Goal: Find specific page/section: Find specific page/section

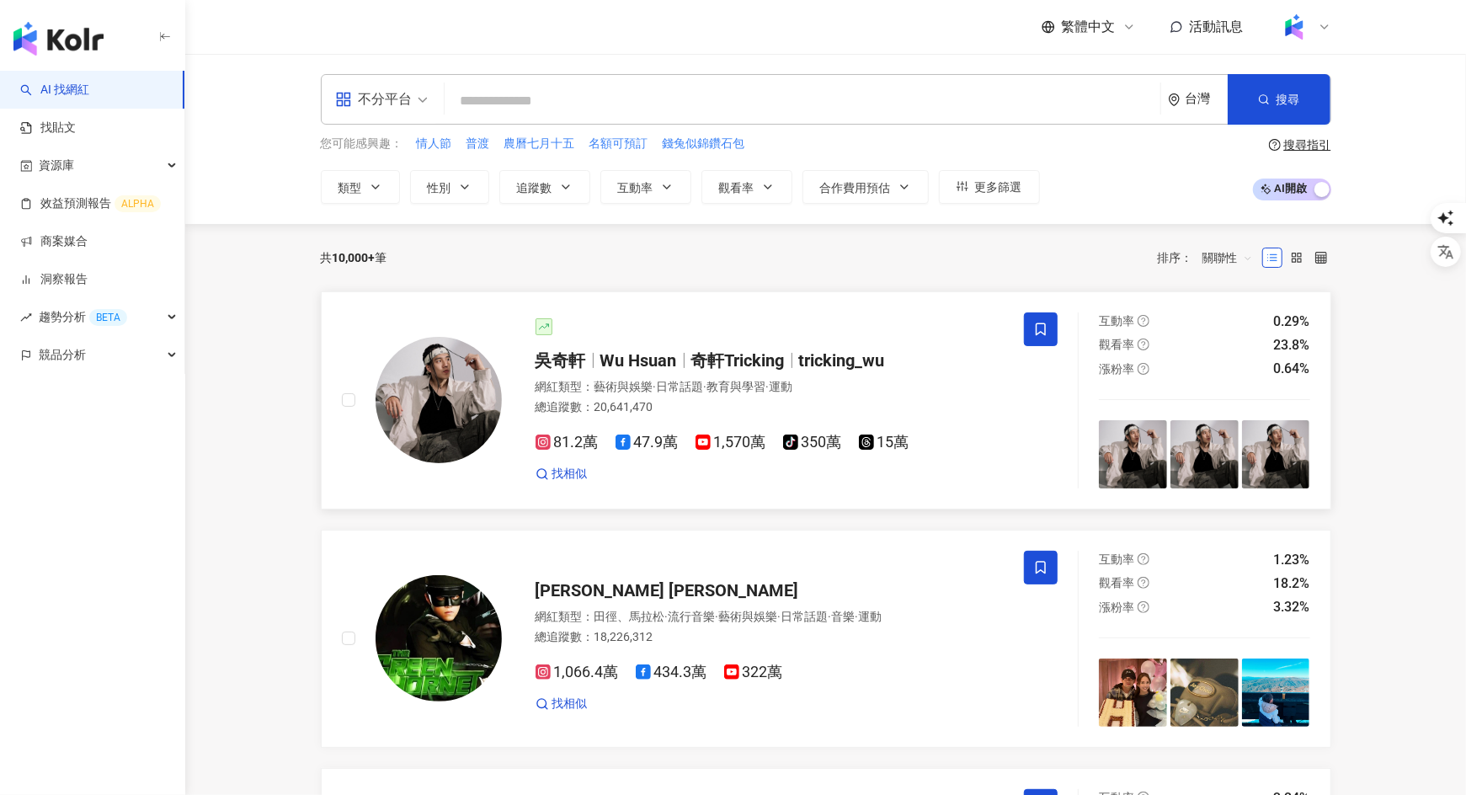
click at [722, 386] on span "教育與學習" at bounding box center [736, 386] width 59 height 13
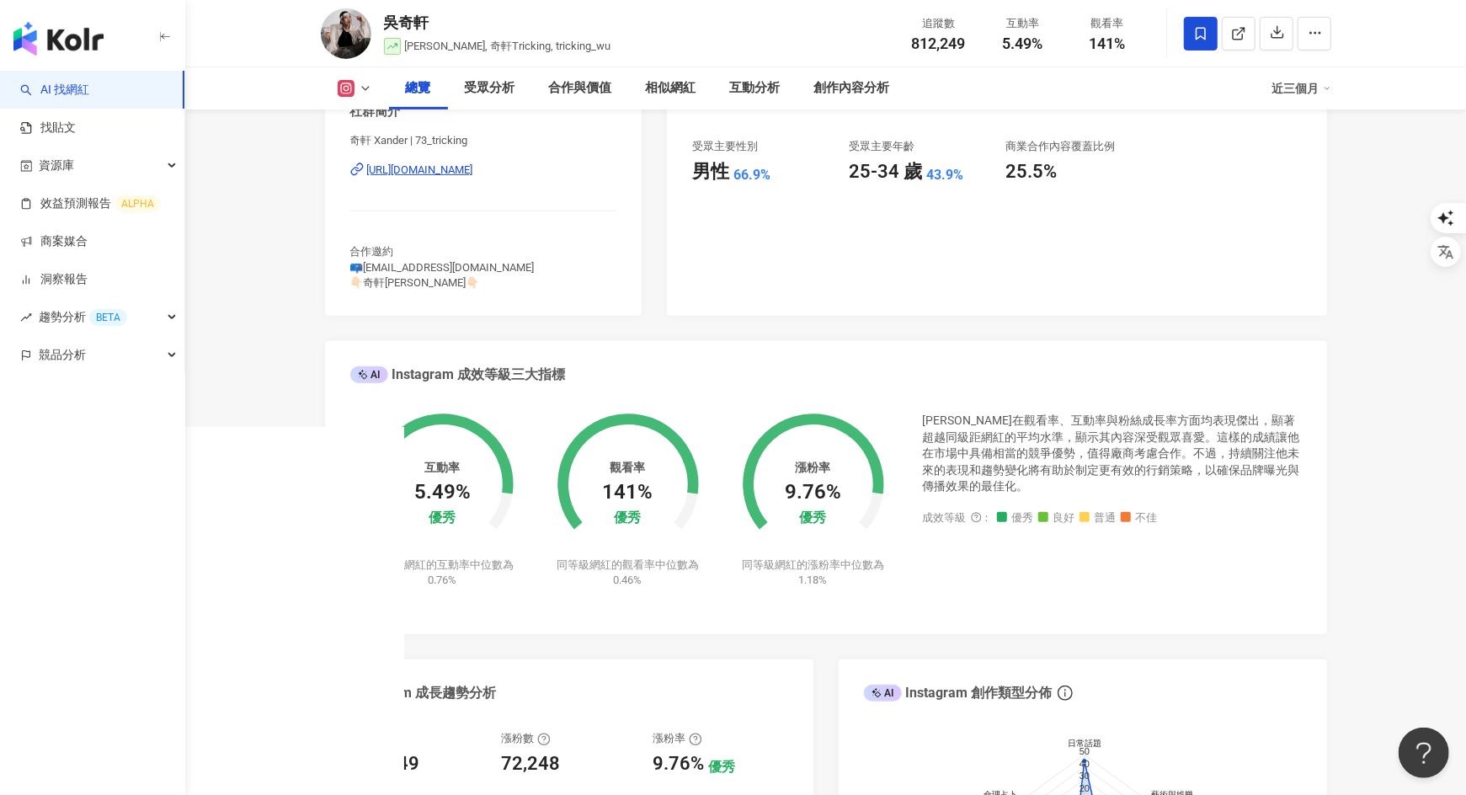
scroll to position [229, 0]
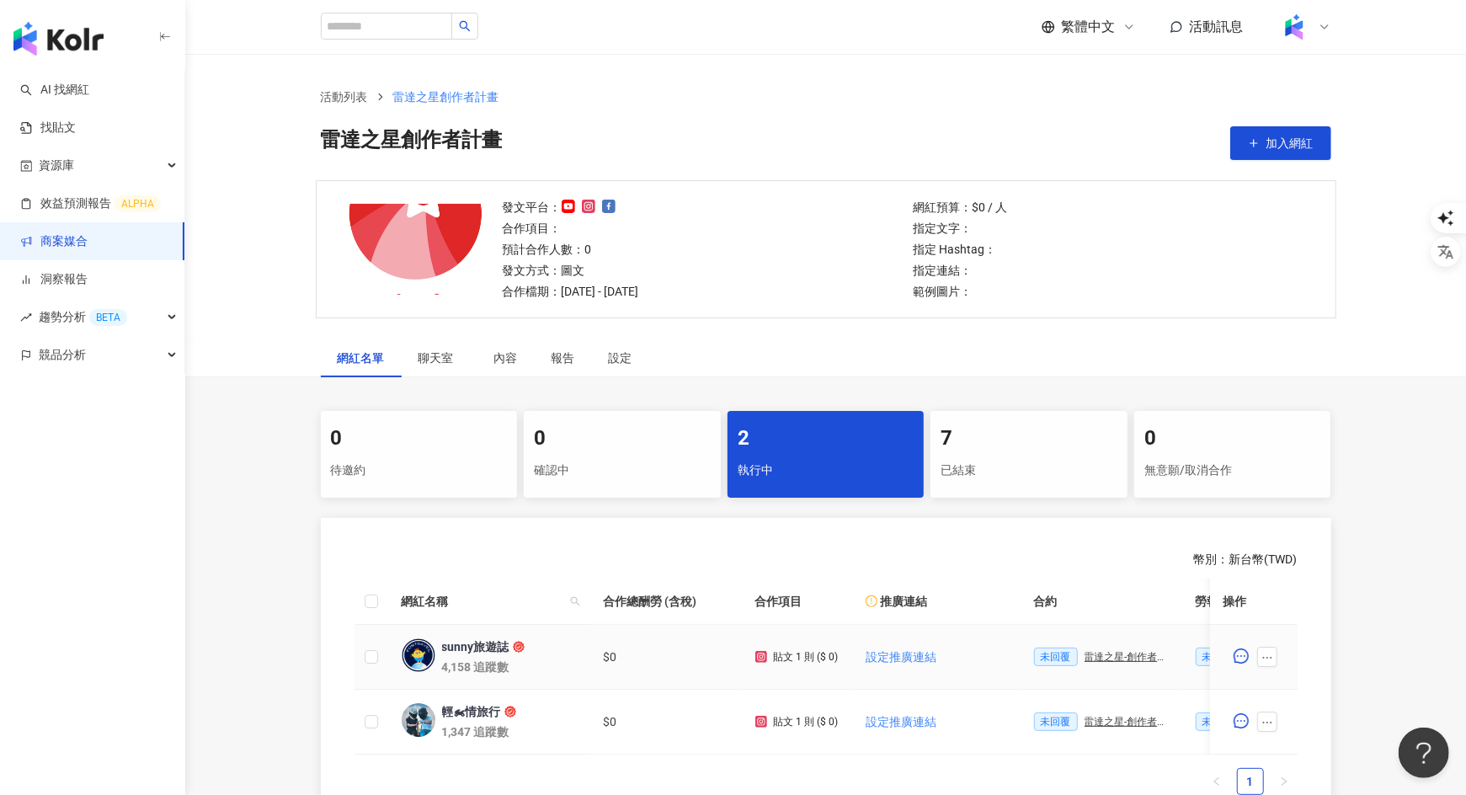
click at [1127, 655] on div "雷達之星-創作者合約" at bounding box center [1127, 657] width 84 height 12
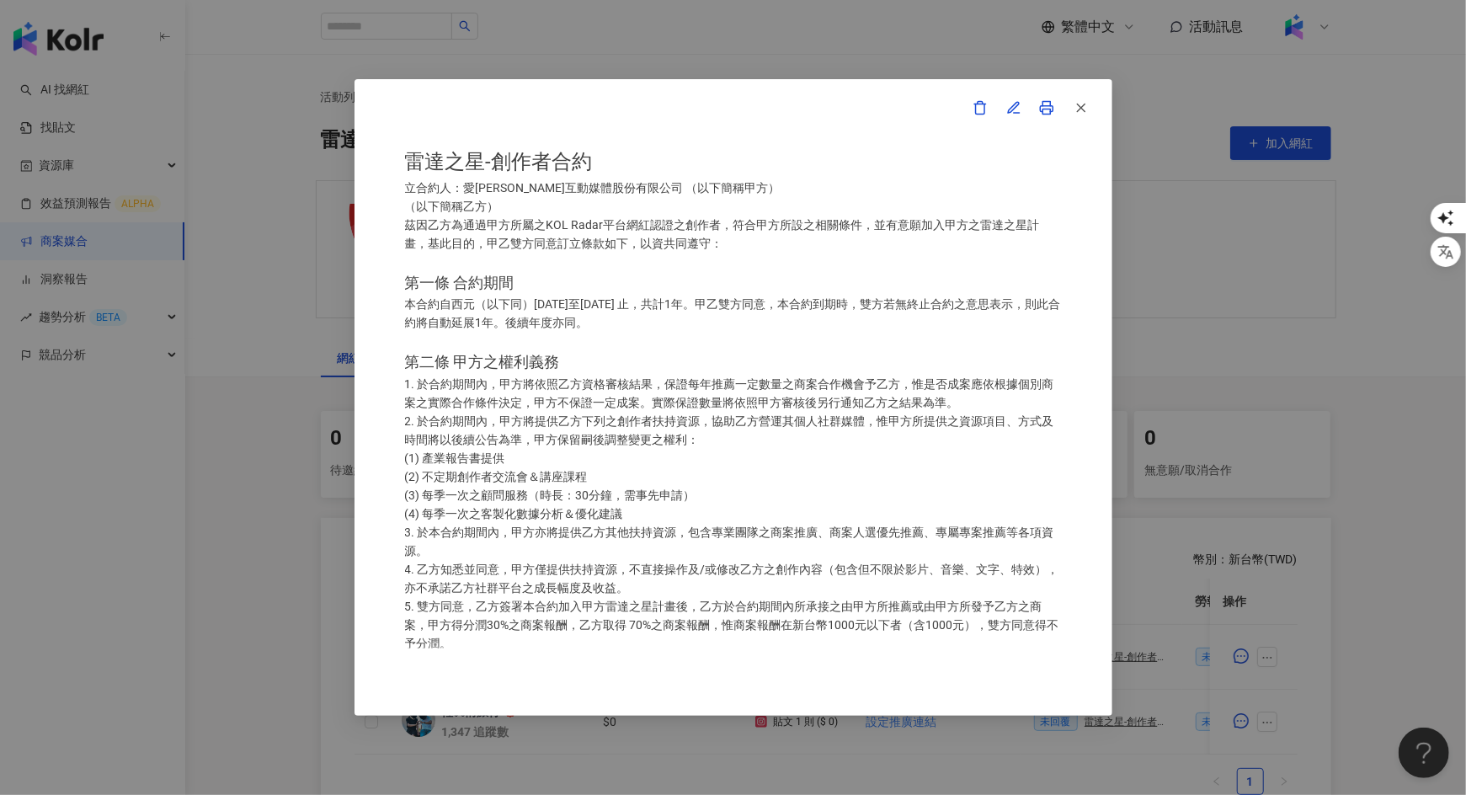
click at [1044, 112] on icon at bounding box center [1046, 107] width 15 height 15
